Goal: Task Accomplishment & Management: Manage account settings

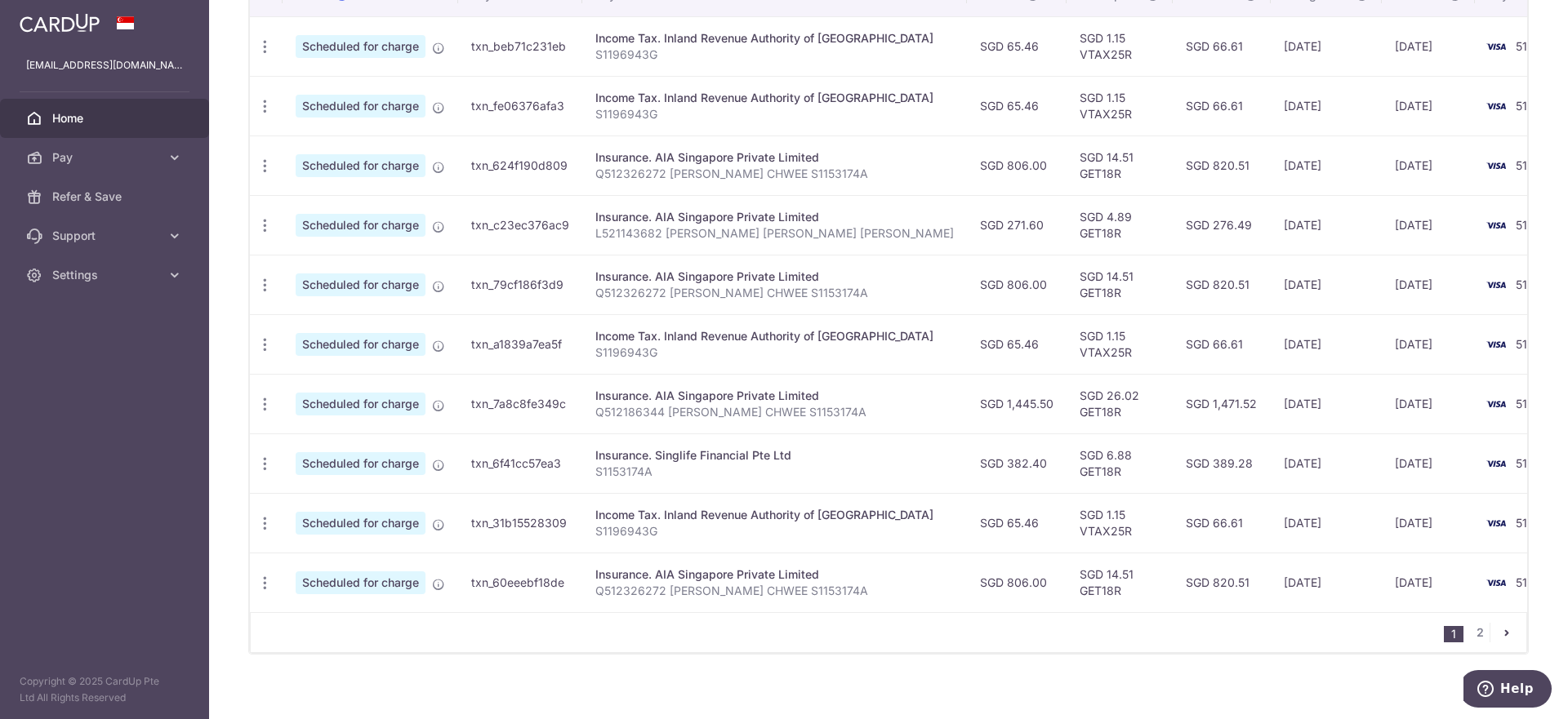
scroll to position [543, 0]
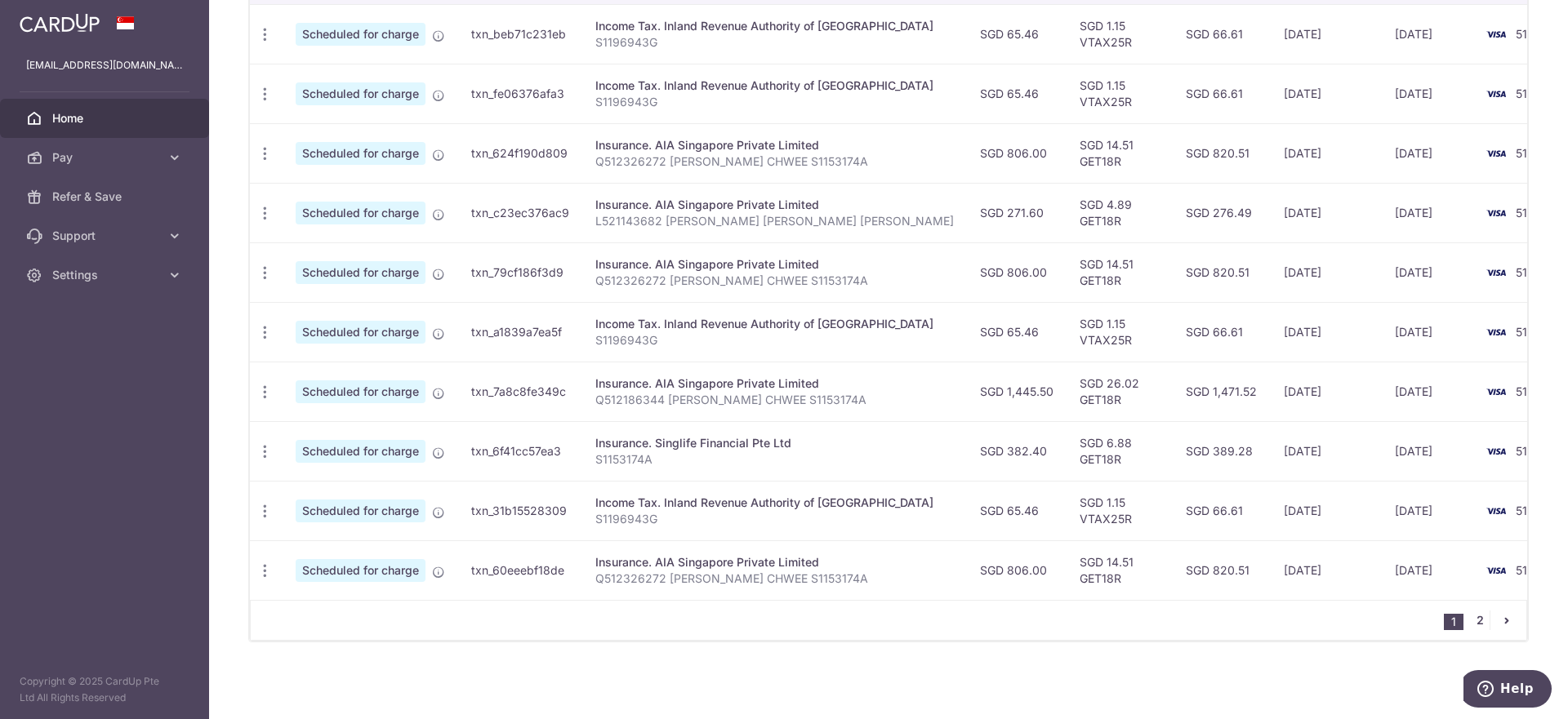
click at [1470, 621] on link "2" at bounding box center [1480, 621] width 20 height 20
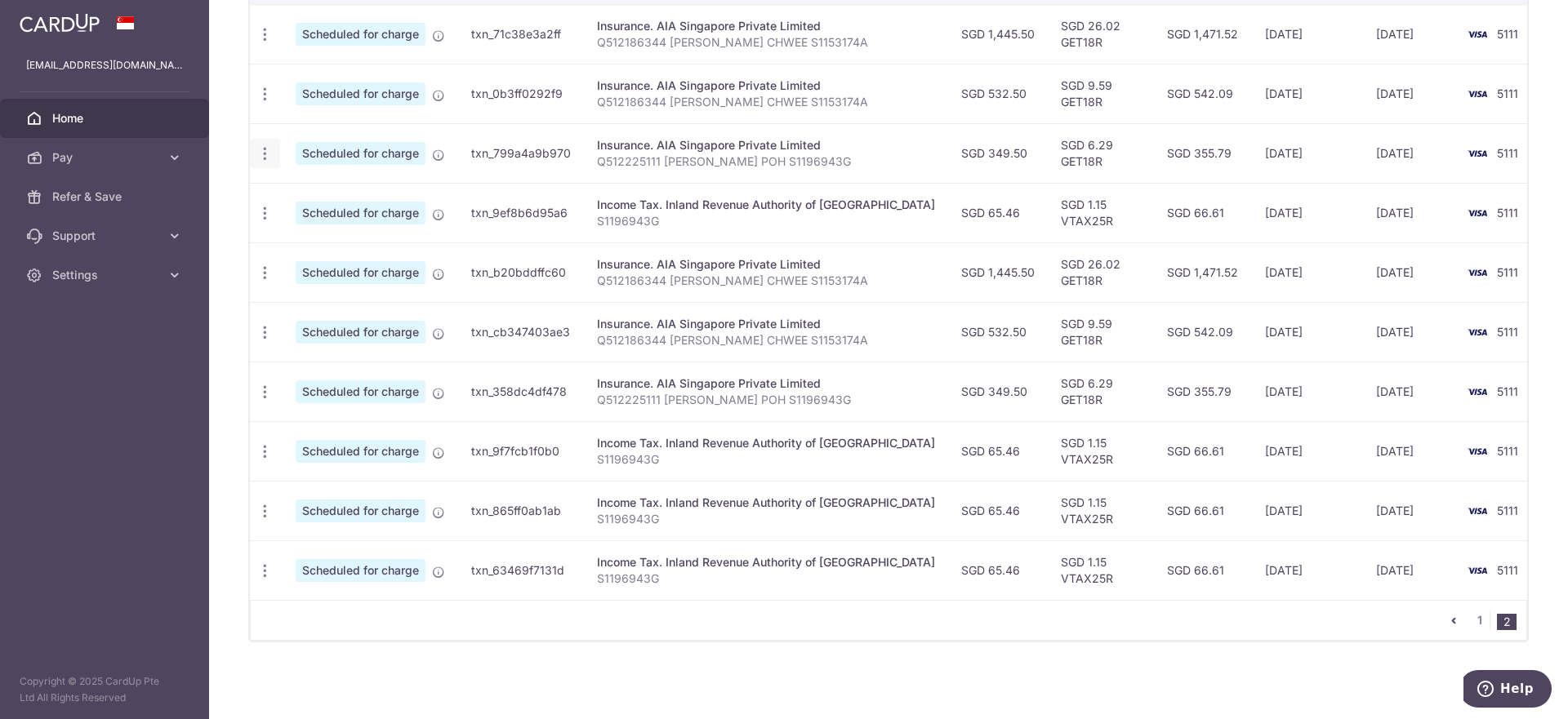
click at [269, 43] on icon "button" at bounding box center [265, 35] width 17 height 17
click at [360, 240] on span "Cancel payment" at bounding box center [351, 238] width 109 height 20
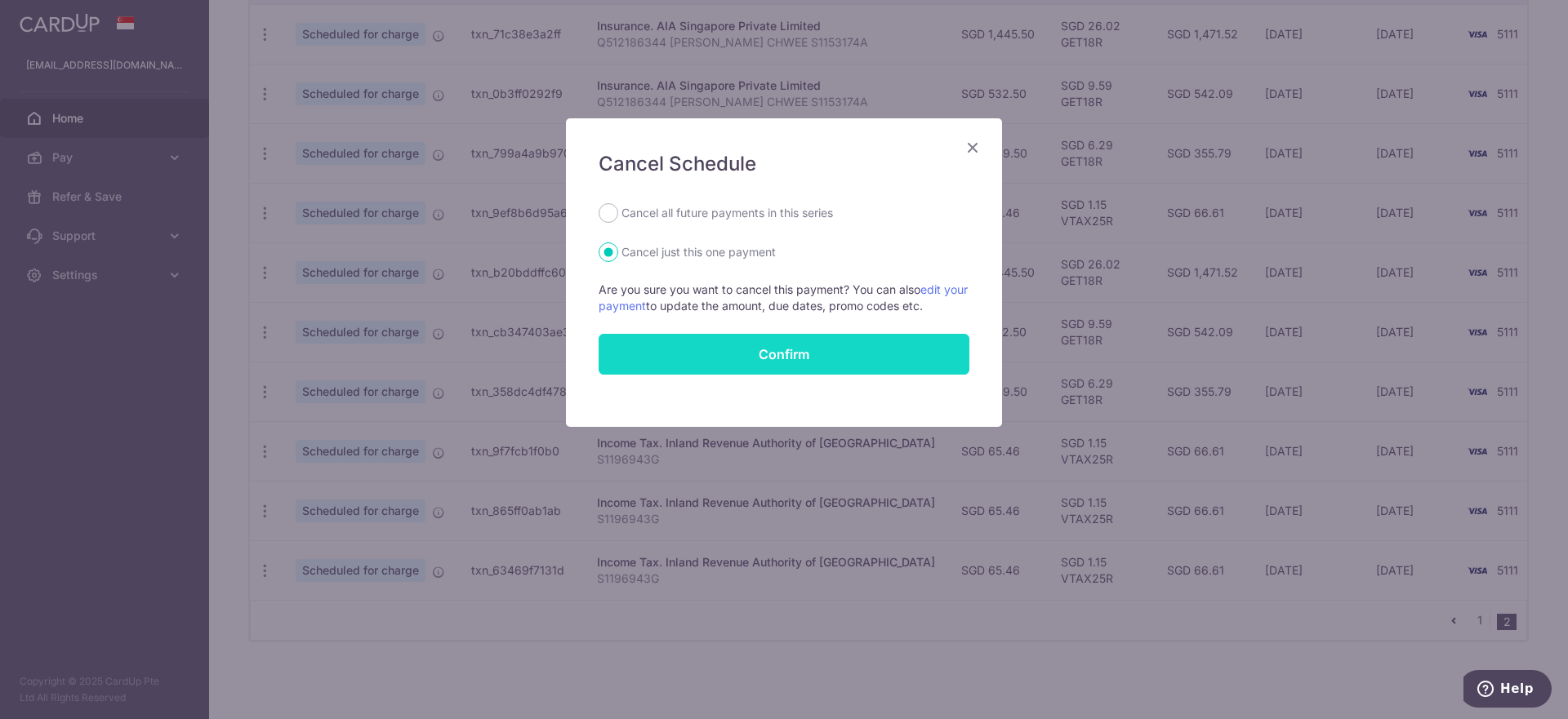
click at [818, 350] on input "Confirm" at bounding box center [784, 354] width 370 height 40
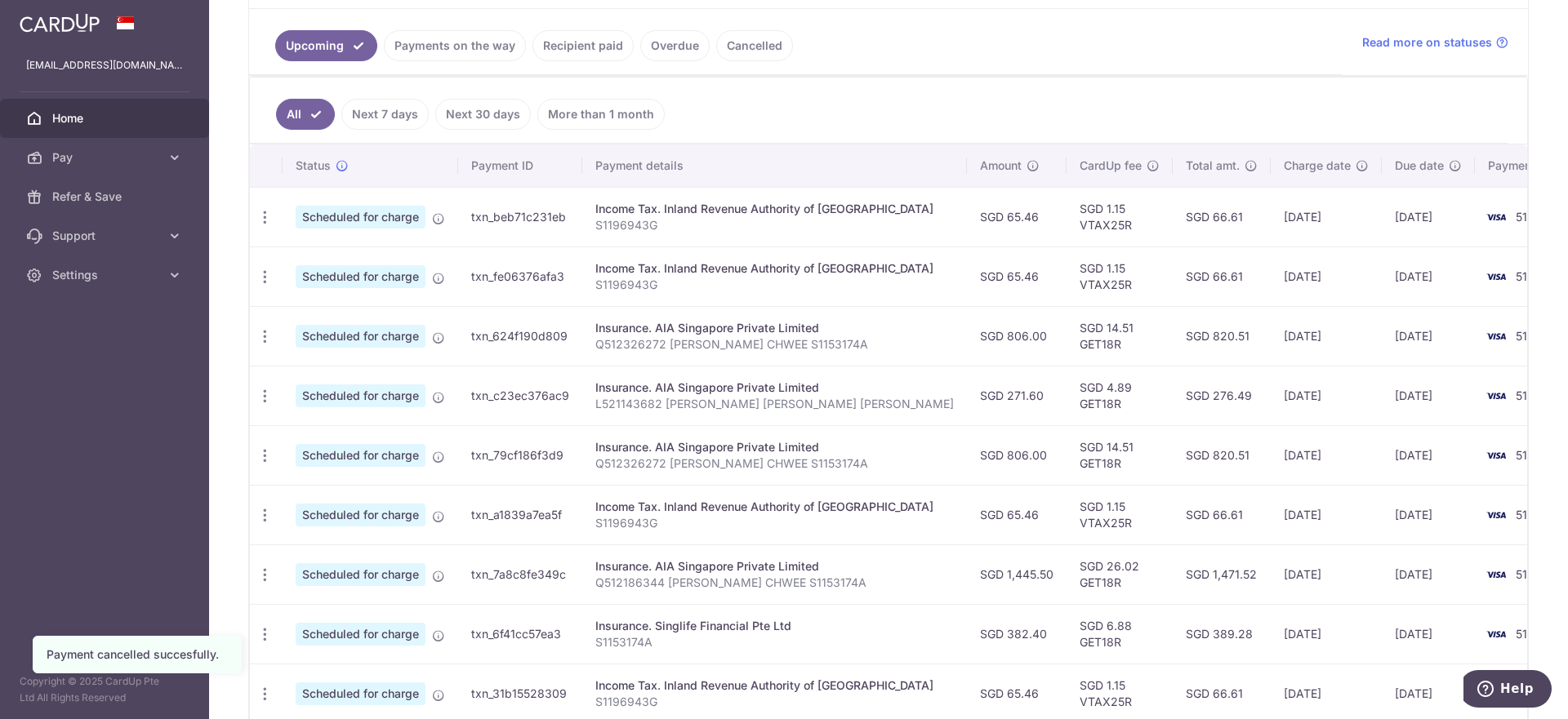
scroll to position [367, 0]
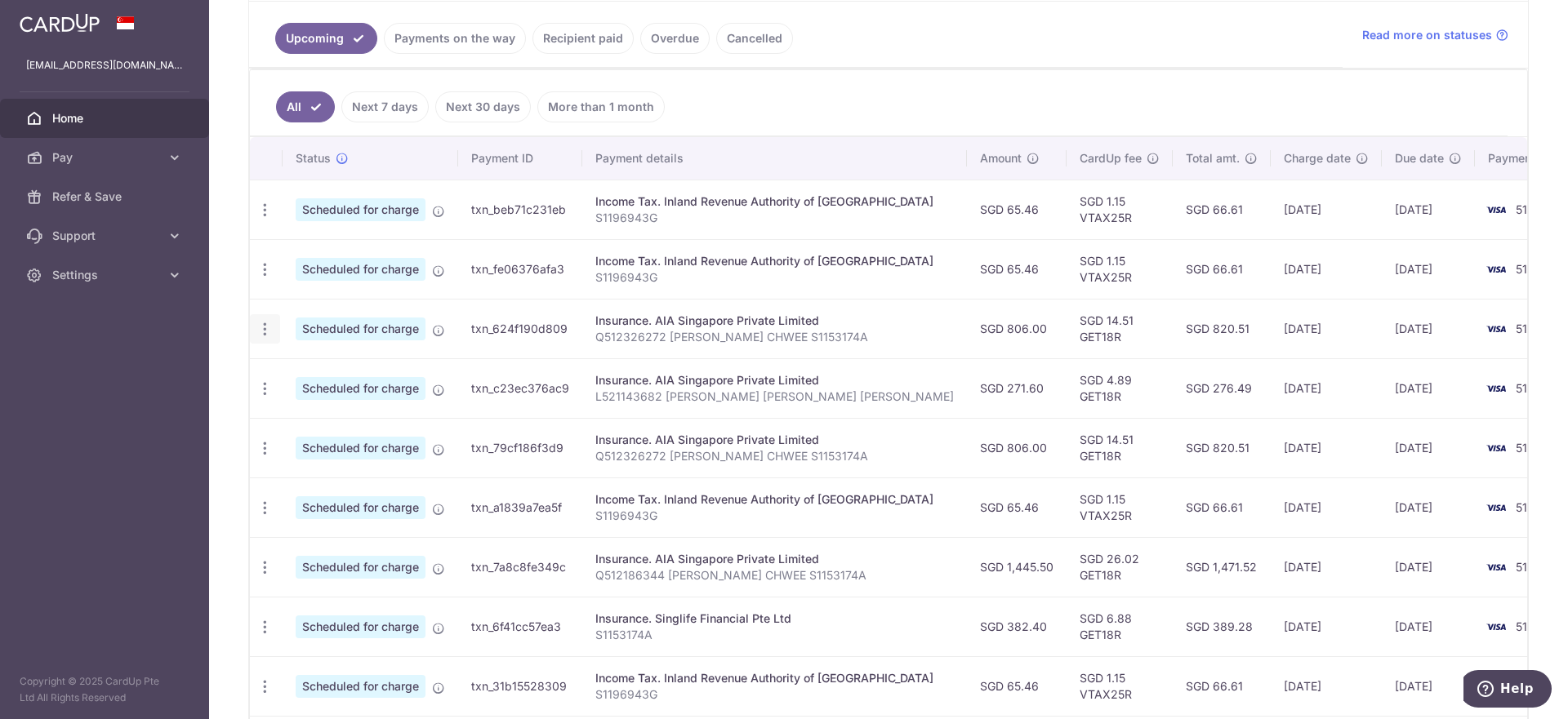
click at [270, 338] on div "Update payment Cancel payment" at bounding box center [265, 329] width 31 height 31
click at [270, 219] on icon "button" at bounding box center [265, 210] width 17 height 17
click at [338, 416] on span "Cancel payment" at bounding box center [351, 414] width 109 height 20
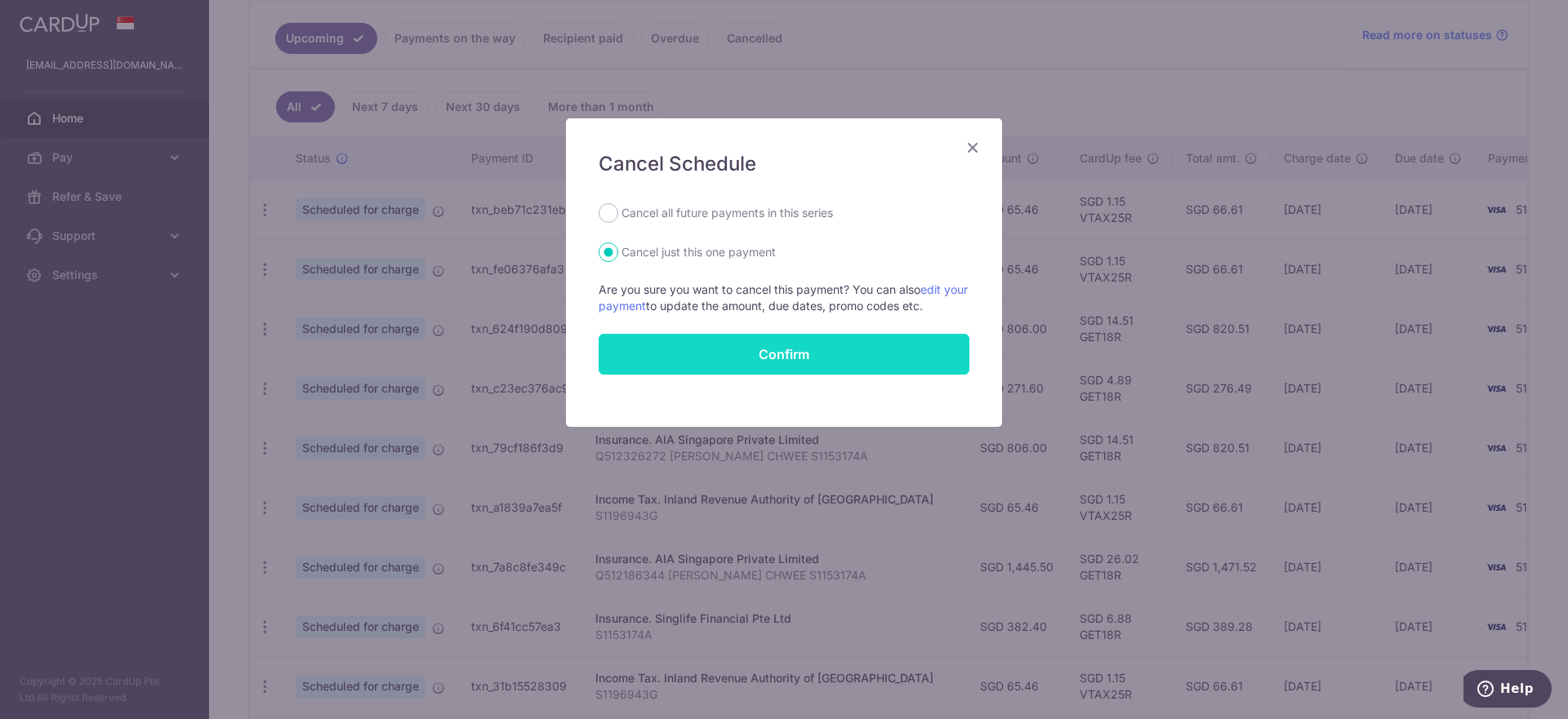
click at [858, 350] on input "Confirm" at bounding box center [784, 354] width 370 height 40
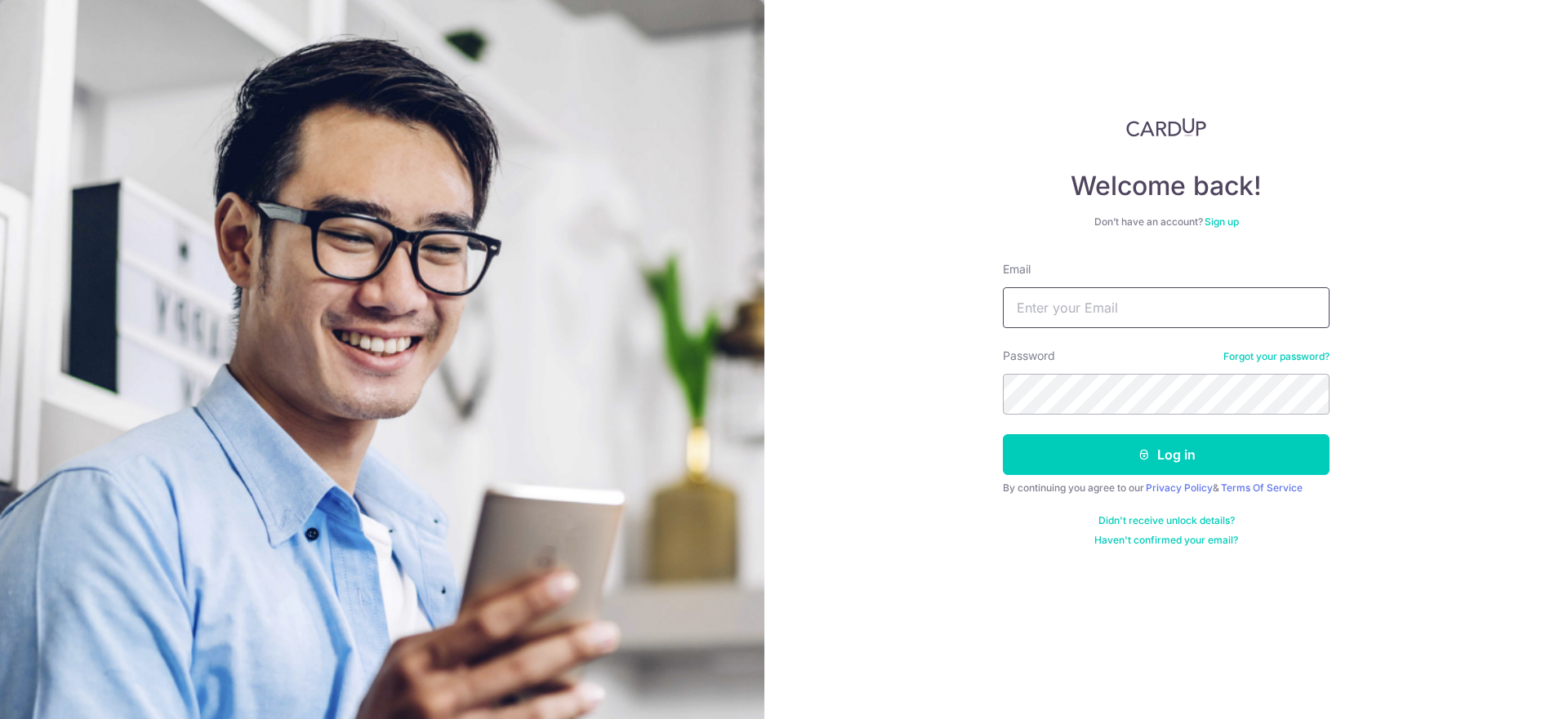
drag, startPoint x: 1064, startPoint y: 312, endPoint x: 1082, endPoint y: 312, distance: 18.0
click at [1066, 314] on input "Email" at bounding box center [1165, 307] width 327 height 40
type input "limsp@singtel.com"
click at [1002, 434] on button "Log in" at bounding box center [1165, 454] width 327 height 40
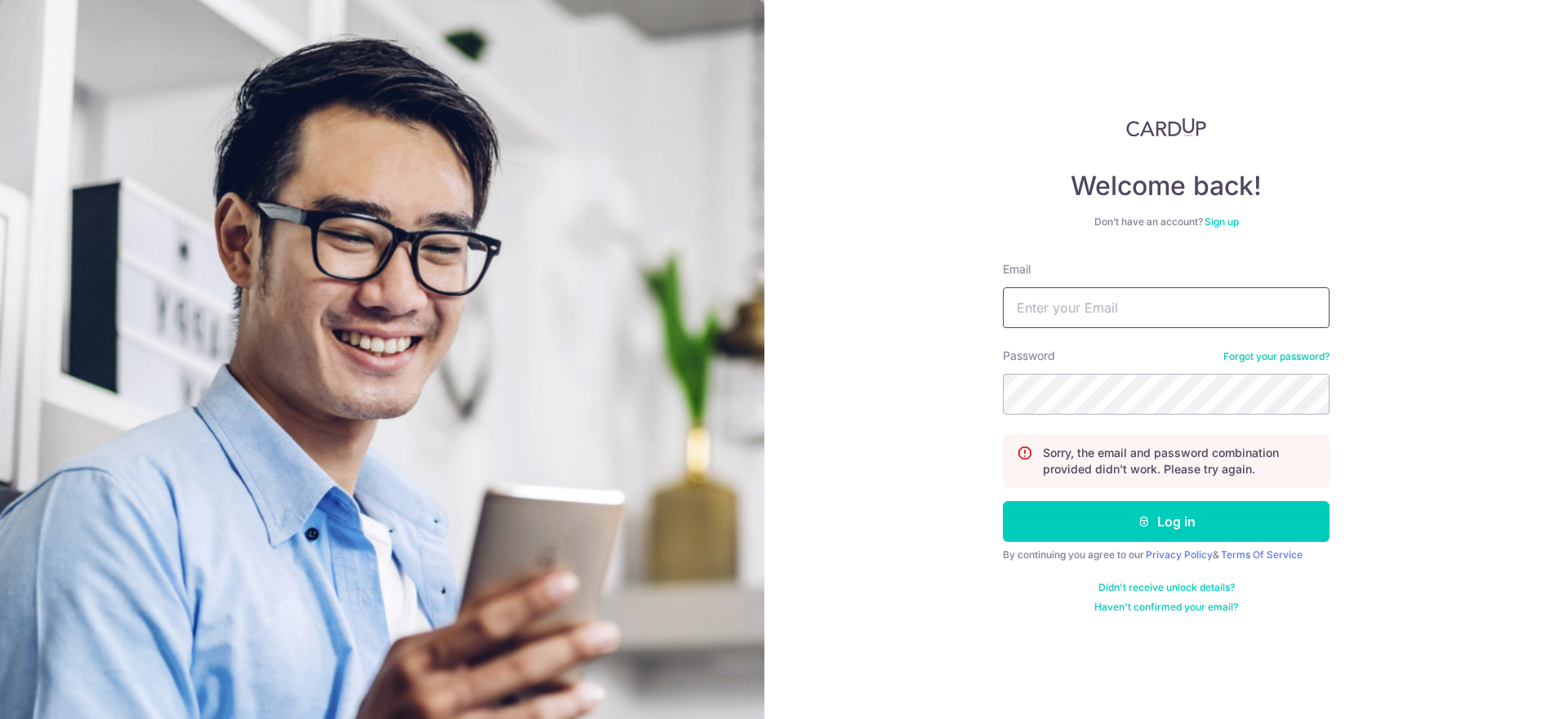
click at [1174, 316] on input "Email" at bounding box center [1165, 307] width 327 height 40
type input "[EMAIL_ADDRESS][DOMAIN_NAME]"
click at [1138, 515] on icon "submit" at bounding box center [1144, 521] width 13 height 13
